Goal: Information Seeking & Learning: Learn about a topic

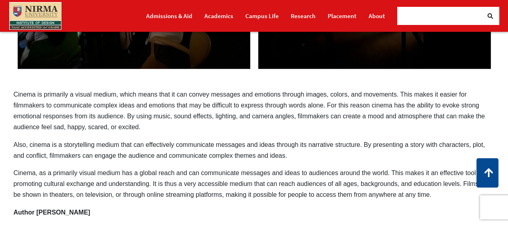
click at [409, 133] on div "Cinema – a powerful tool of communication Cinema is primarily a visual medium, …" at bounding box center [254, 31] width 493 height 372
drag, startPoint x: 128, startPoint y: 115, endPoint x: 137, endPoint y: 129, distance: 17.0
click at [137, 129] on p "Cinema is primarily a visual medium, which means that it can convey messages an…" at bounding box center [254, 111] width 481 height 44
click at [136, 128] on p "Cinema is primarily a visual medium, which means that it can convey messages an…" at bounding box center [254, 111] width 481 height 44
drag, startPoint x: 136, startPoint y: 128, endPoint x: 137, endPoint y: 118, distance: 10.2
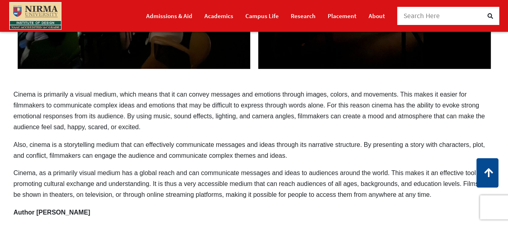
click at [137, 118] on p "Cinema is primarily a visual medium, which means that it can convey messages an…" at bounding box center [254, 111] width 481 height 44
click at [130, 117] on p "Cinema is primarily a visual medium, which means that it can convey messages an…" at bounding box center [254, 111] width 481 height 44
drag, startPoint x: 130, startPoint y: 117, endPoint x: 345, endPoint y: 74, distance: 219.1
click at [132, 117] on p "Cinema is primarily a visual medium, which means that it can convey messages an…" at bounding box center [254, 111] width 481 height 44
drag, startPoint x: 412, startPoint y: 127, endPoint x: 514, endPoint y: 107, distance: 103.6
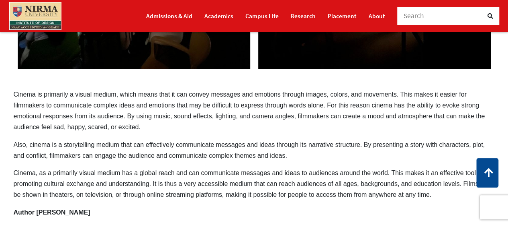
click at [412, 127] on p "Cinema is primarily a visual medium, which means that it can convey messages an…" at bounding box center [254, 111] width 481 height 44
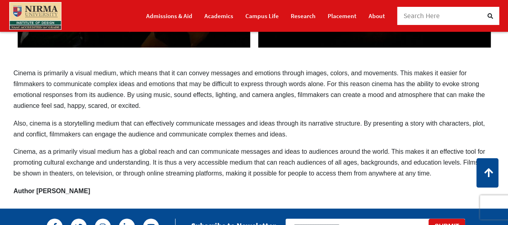
scroll to position [257, 0]
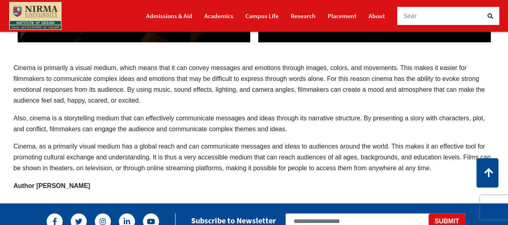
click at [84, 163] on p "Cinema, as a primarily visual medium has a global reach and can communicate mes…" at bounding box center [254, 157] width 481 height 33
drag, startPoint x: 79, startPoint y: 150, endPoint x: 86, endPoint y: 156, distance: 9.7
click at [86, 155] on p "Cinema, as a primarily visual medium has a global reach and can communicate mes…" at bounding box center [254, 157] width 481 height 33
click at [86, 156] on p "Cinema, as a primarily visual medium has a global reach and can communicate mes…" at bounding box center [254, 157] width 481 height 33
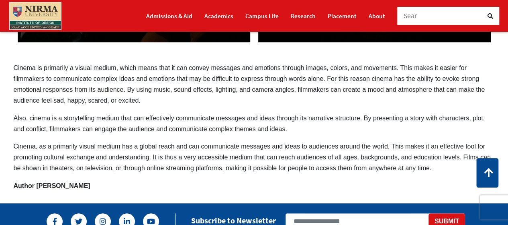
click at [86, 156] on p "Cinema, as a primarily visual medium has a global reach and can communicate mes…" at bounding box center [254, 157] width 481 height 33
click at [253, 85] on p "Cinema is primarily a visual medium, which means that it can convey messages an…" at bounding box center [254, 84] width 481 height 44
click at [253, 88] on p "Cinema is primarily a visual medium, which means that it can convey messages an…" at bounding box center [254, 84] width 481 height 44
click at [254, 90] on p "Cinema is primarily a visual medium, which means that it can convey messages an…" at bounding box center [254, 84] width 481 height 44
